Goal: Task Accomplishment & Management: Manage account settings

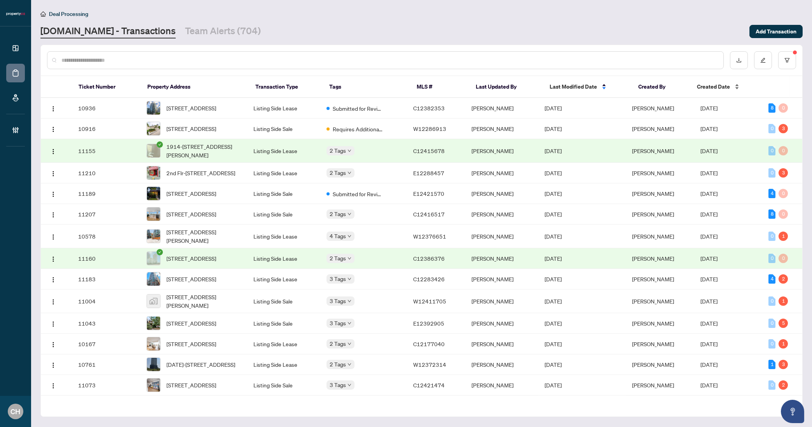
click at [708, 88] on span "Created Date" at bounding box center [713, 86] width 33 height 9
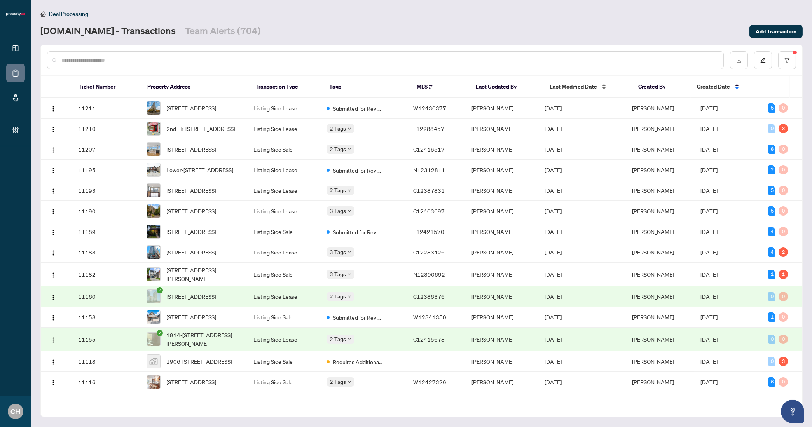
click at [556, 89] on span "Last Modified Date" at bounding box center [573, 86] width 47 height 9
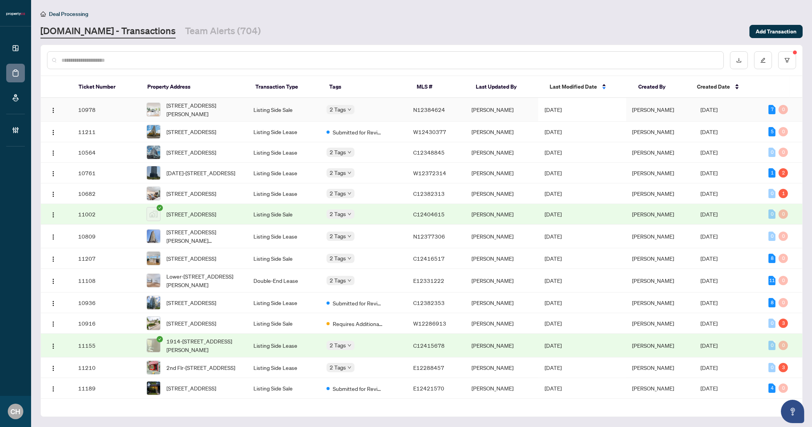
click at [450, 107] on td "N12384624" at bounding box center [436, 110] width 58 height 24
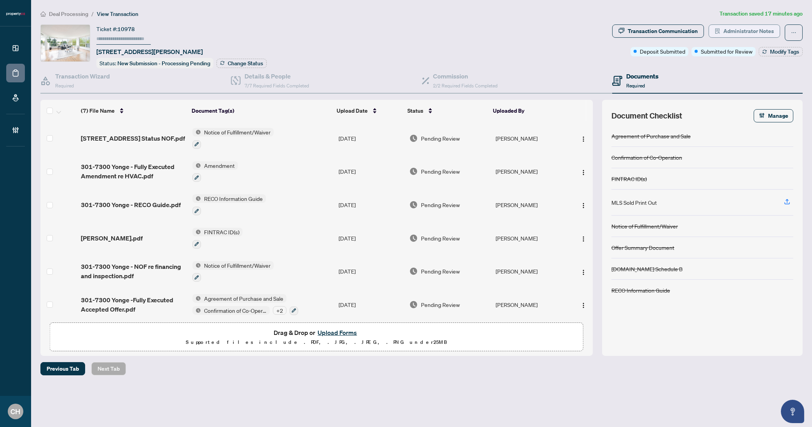
click at [744, 36] on span "Administrator Notes" at bounding box center [749, 31] width 51 height 12
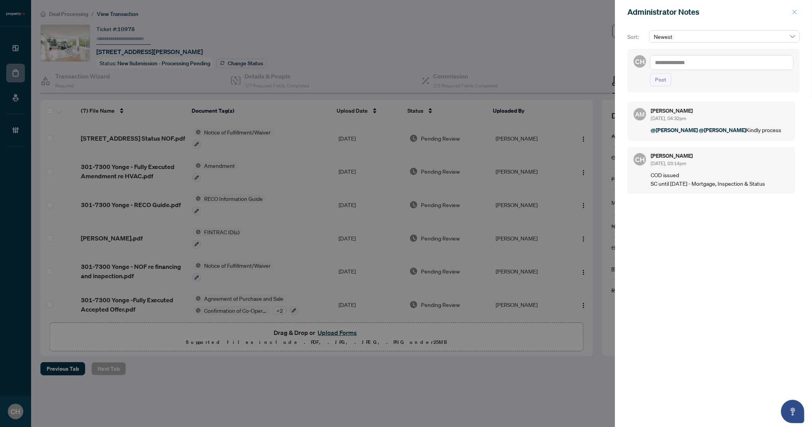
click at [791, 9] on button "button" at bounding box center [795, 11] width 10 height 9
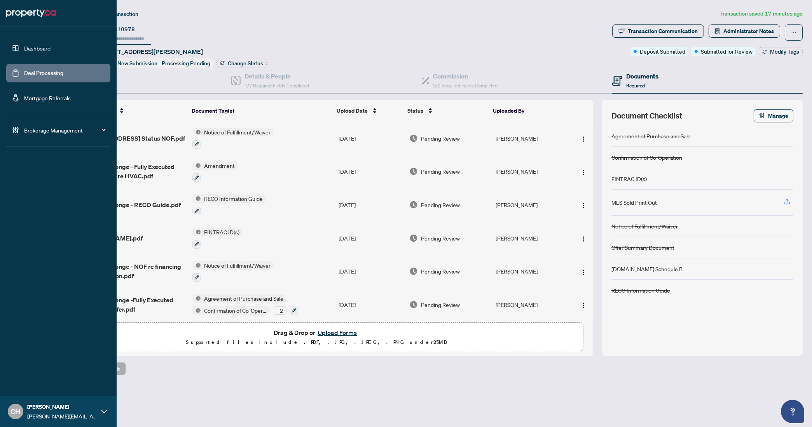
click at [43, 74] on link "Deal Processing" at bounding box center [43, 73] width 39 height 7
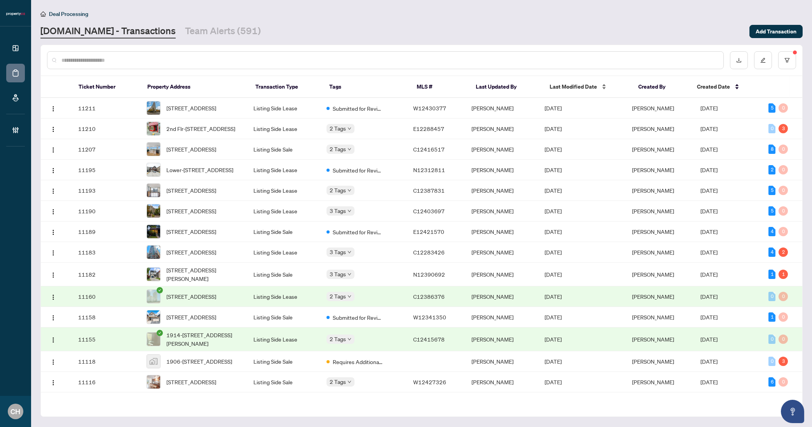
click at [568, 86] on span "Last Modified Date" at bounding box center [573, 86] width 47 height 9
